Goal: Task Accomplishment & Management: Manage account settings

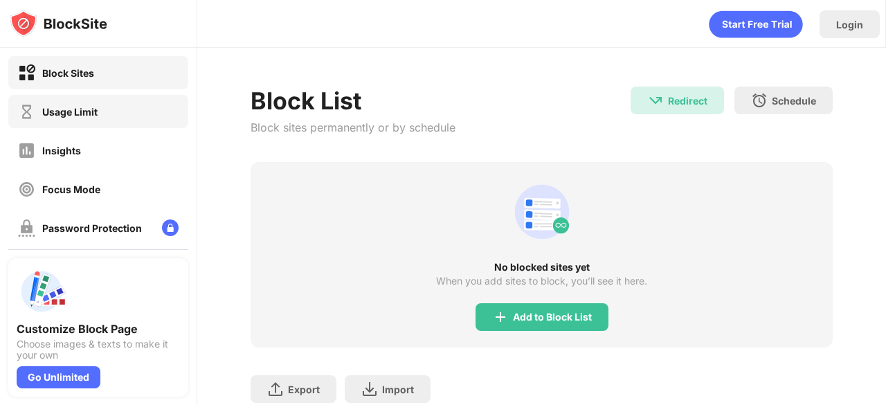
click at [132, 99] on div "Usage Limit" at bounding box center [98, 111] width 180 height 33
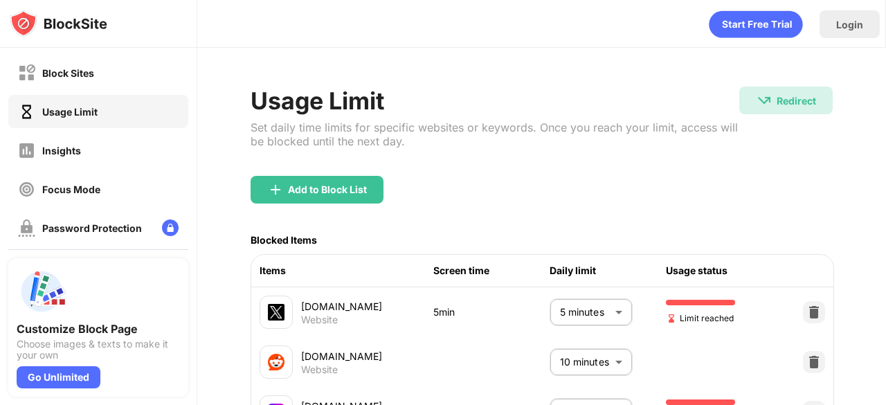
scroll to position [138, 0]
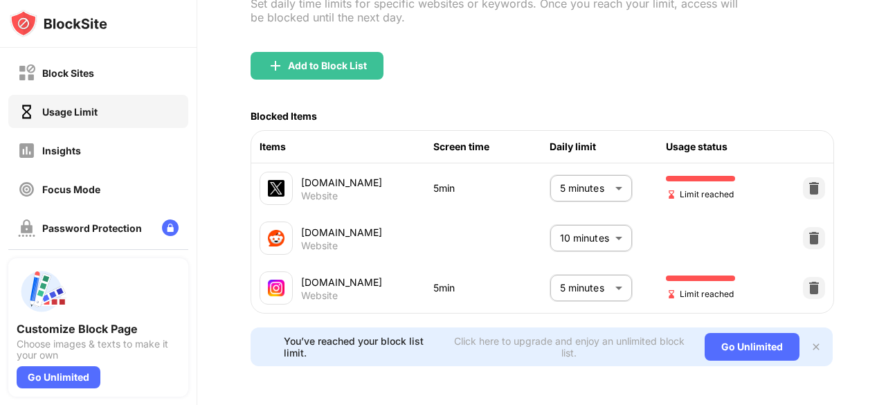
click at [577, 281] on body "Block Sites Usage Limit Insights Focus Mode Password Protection Custom Block Pa…" at bounding box center [443, 202] width 886 height 405
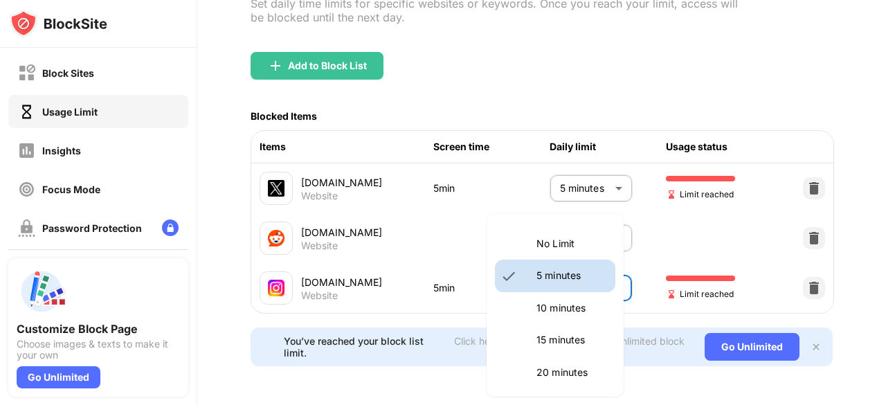
click at [557, 316] on li "10 minutes" at bounding box center [555, 308] width 120 height 32
type input "**"
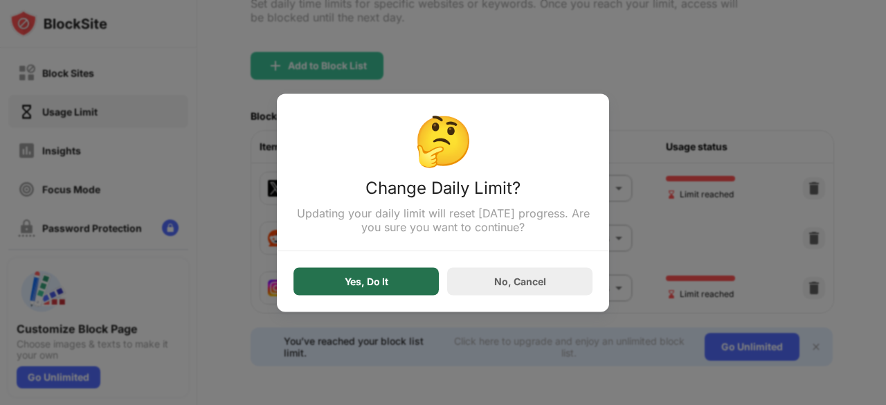
click at [386, 290] on div "Yes, Do It" at bounding box center [366, 281] width 145 height 28
